Goal: Find specific page/section: Find specific page/section

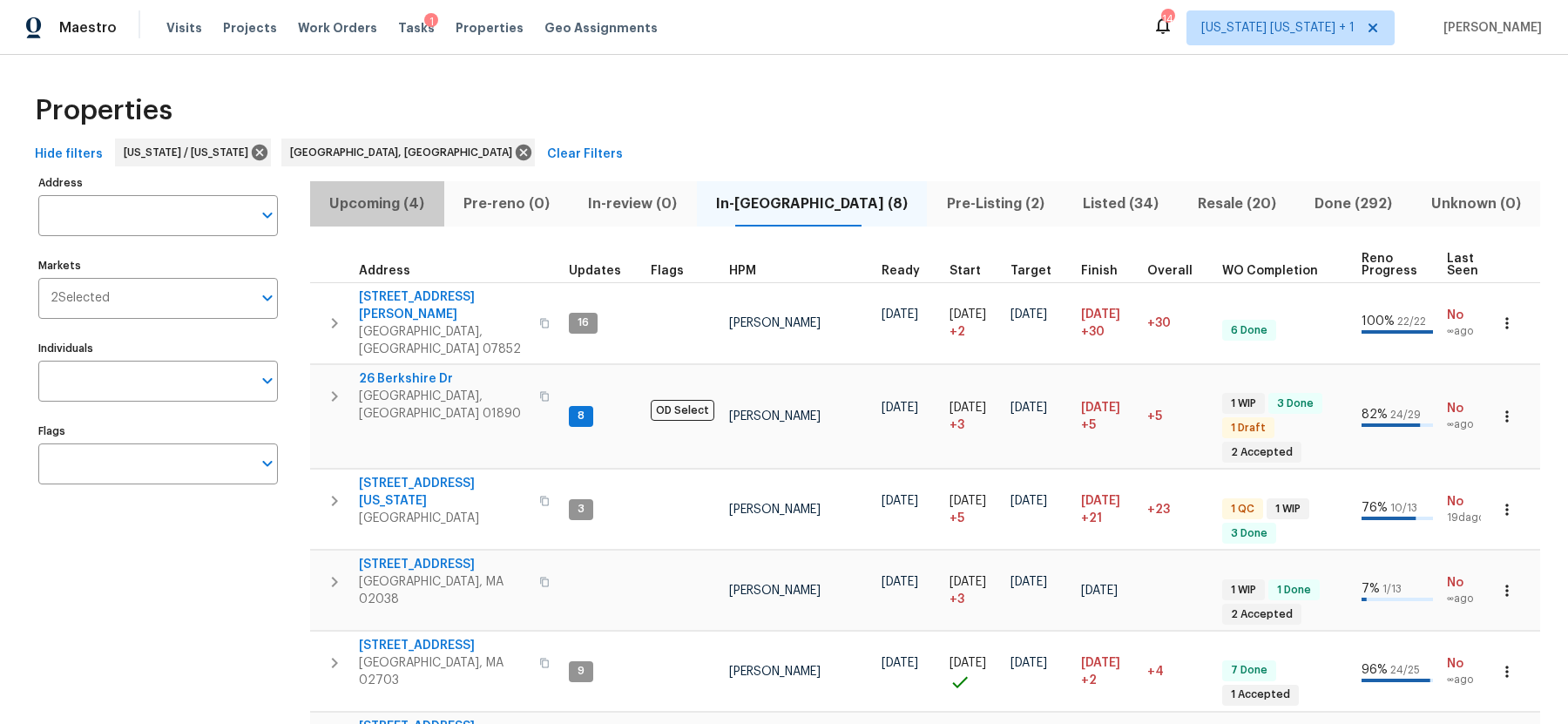
click at [406, 206] on span "Upcoming (4)" at bounding box center [377, 204] width 113 height 25
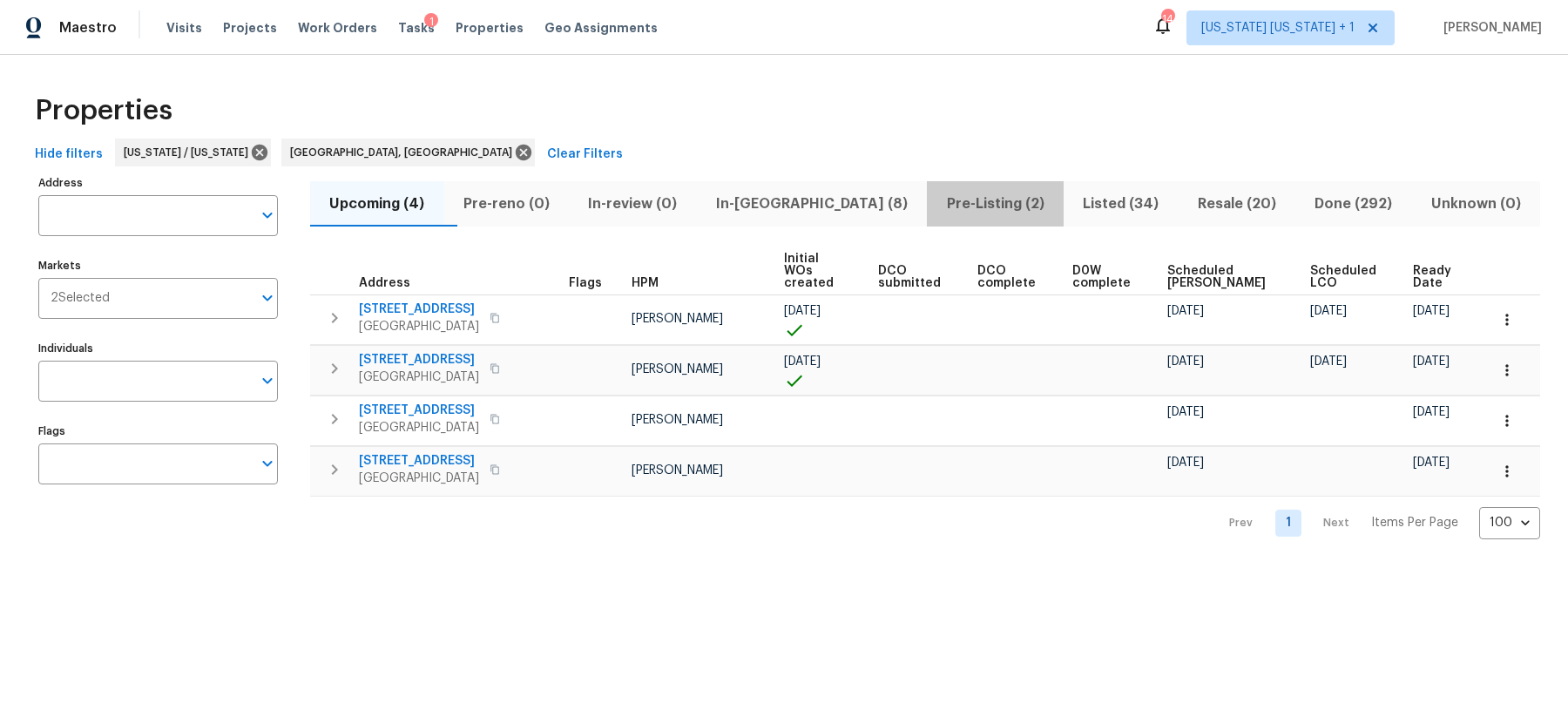
click at [949, 204] on span "Pre-Listing (2)" at bounding box center [995, 204] width 116 height 25
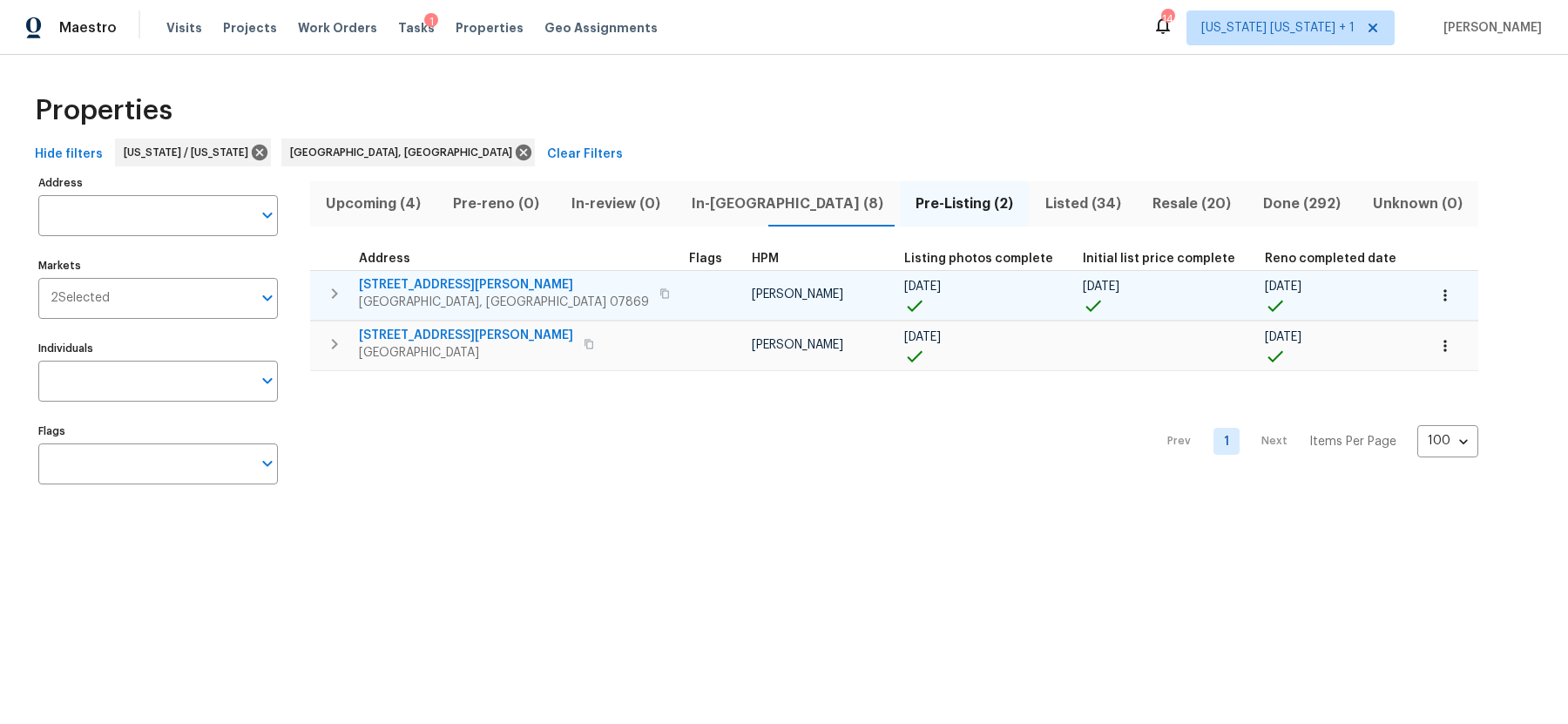
click at [419, 297] on span "[GEOGRAPHIC_DATA], [GEOGRAPHIC_DATA] 07869" at bounding box center [503, 302] width 290 height 17
click at [1436, 292] on icon "button" at bounding box center [1444, 295] width 17 height 17
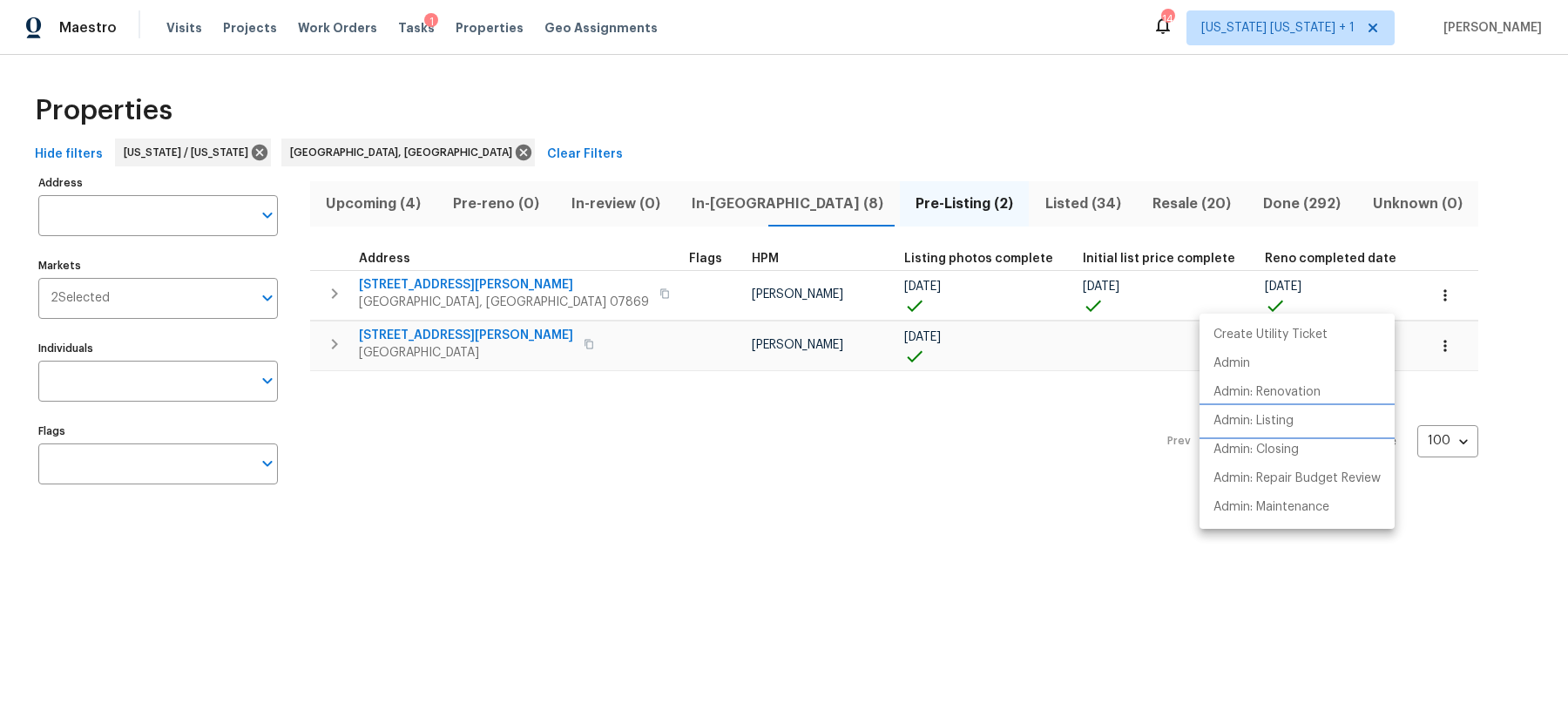
click at [1252, 417] on p "Admin: Listing" at bounding box center [1253, 421] width 80 height 18
click at [715, 123] on div at bounding box center [784, 362] width 1568 height 724
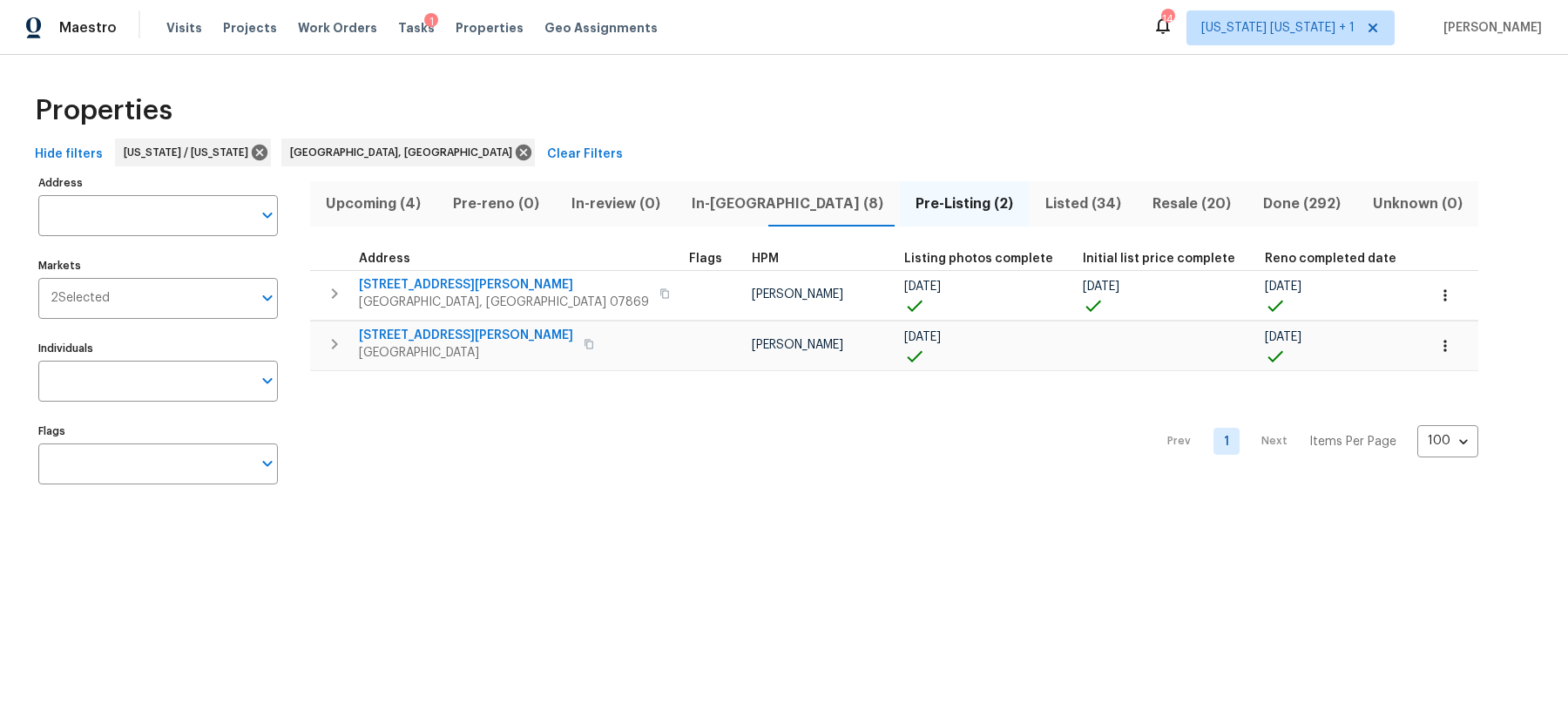
click at [1039, 207] on span "Listed (34)" at bounding box center [1083, 204] width 88 height 25
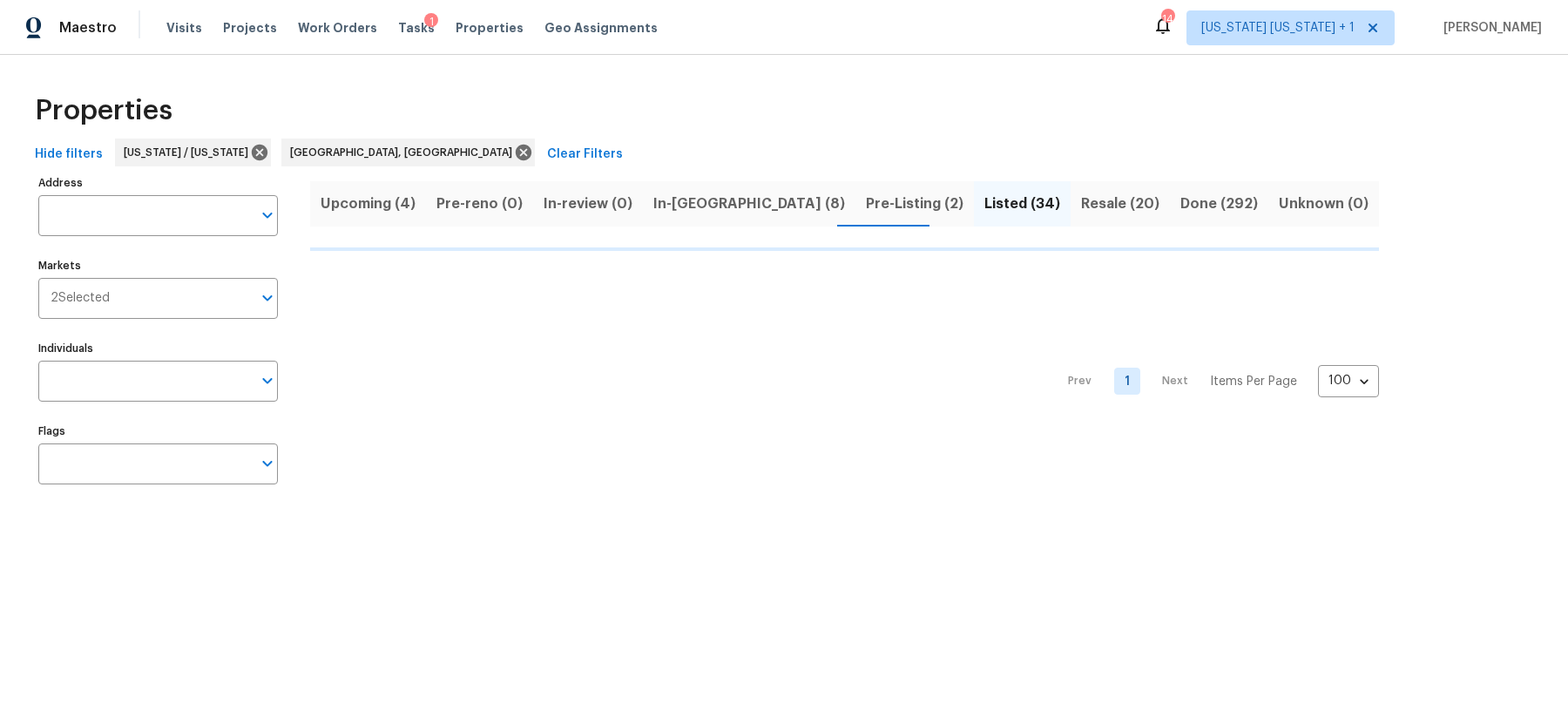
click at [987, 204] on div "Upcoming (4) Pre-reno (0) In-review (0) In-reno (8) Pre-Listing (2) Listed (34)…" at bounding box center [844, 204] width 1068 height 46
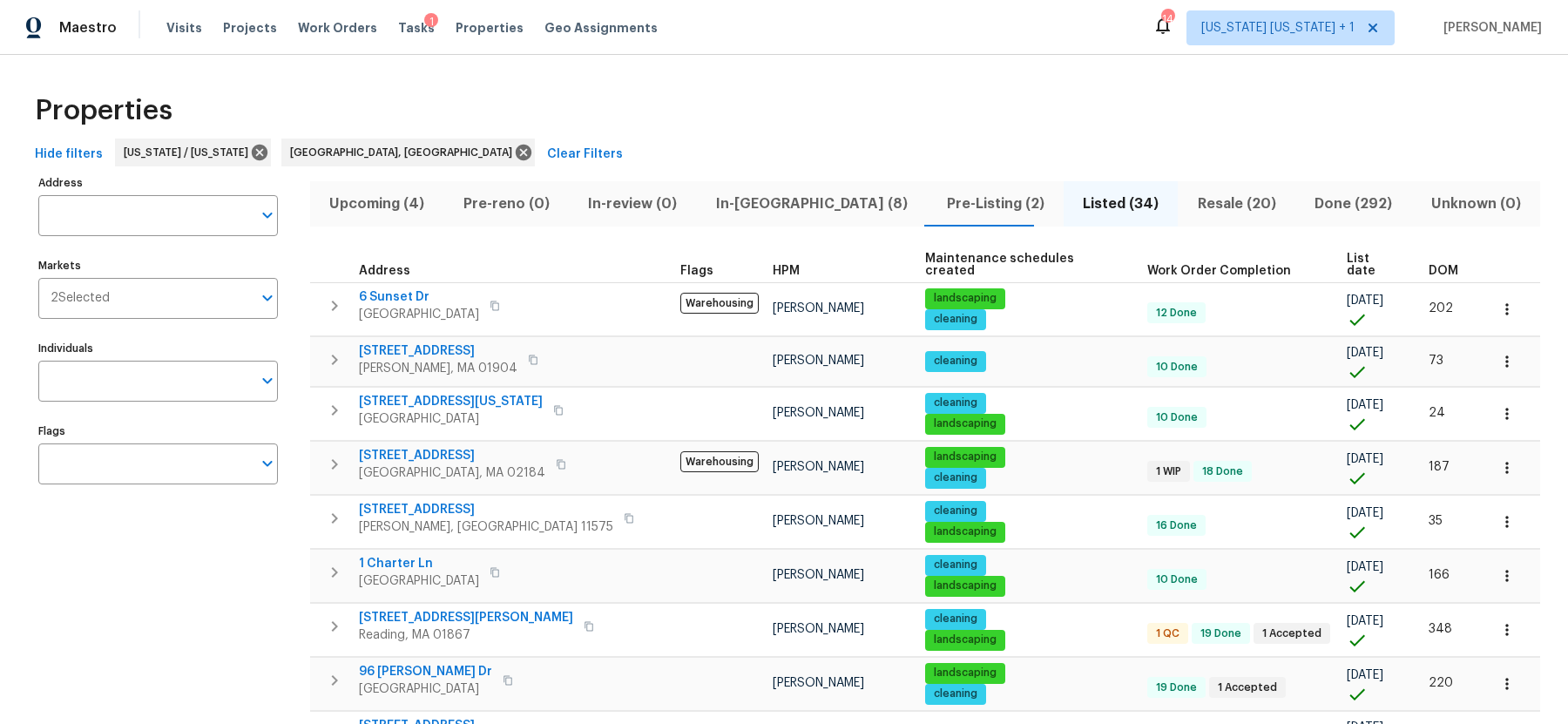
scroll to position [32, 0]
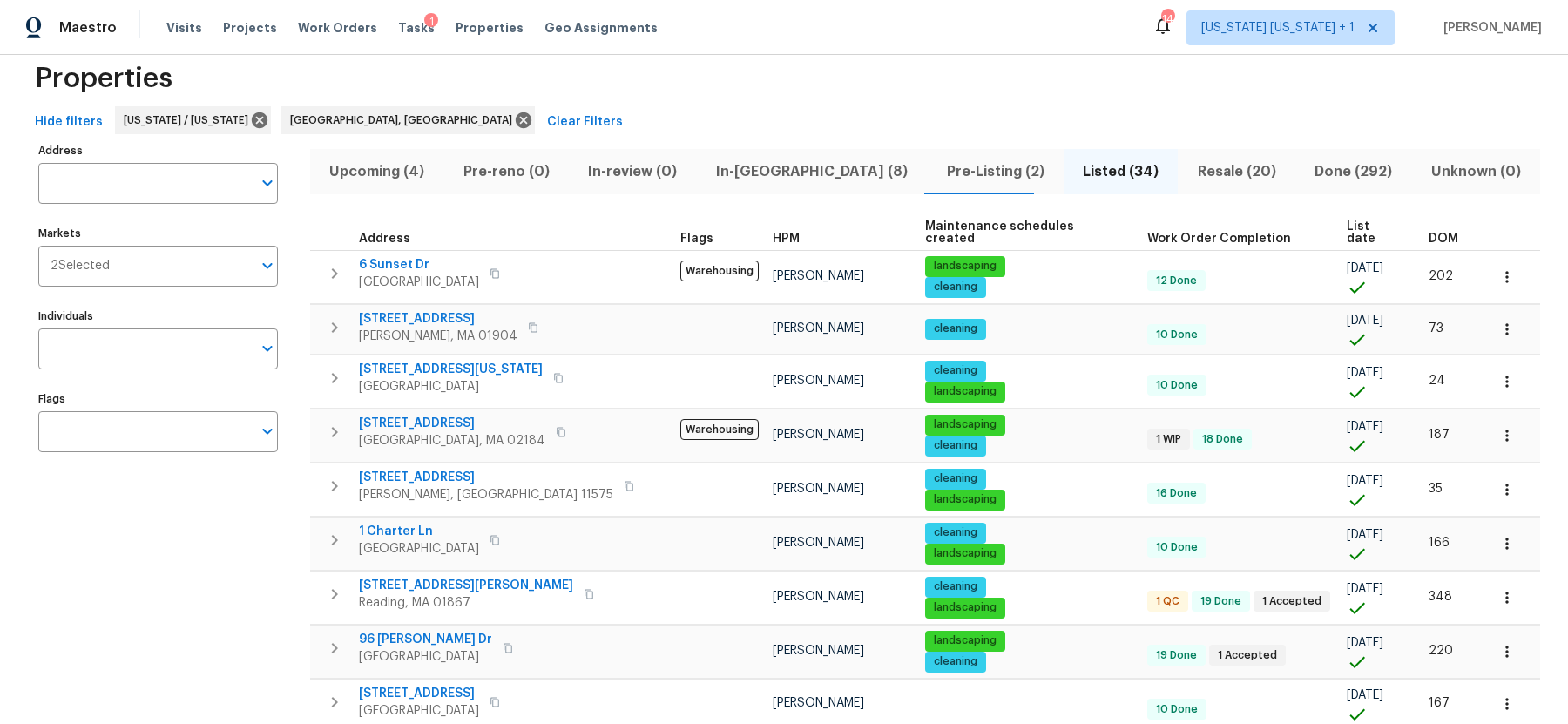
click at [1428, 232] on span "DOM" at bounding box center [1442, 238] width 29 height 12
